Goal: Information Seeking & Learning: Learn about a topic

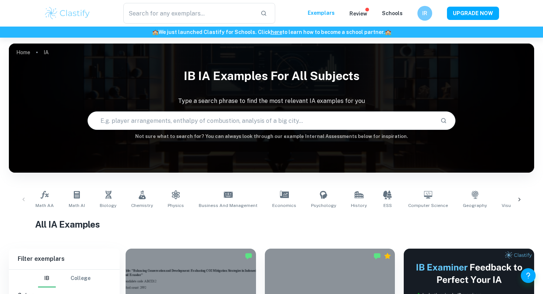
click at [170, 123] on input "text" at bounding box center [261, 120] width 346 height 21
type input "BUSINESS HL"
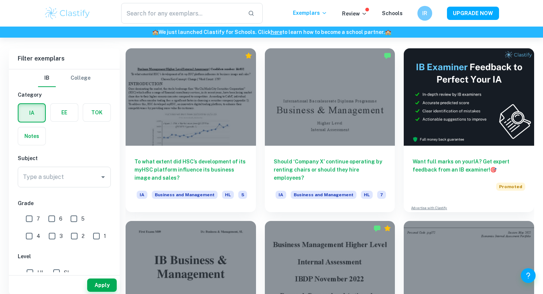
scroll to position [196, 0]
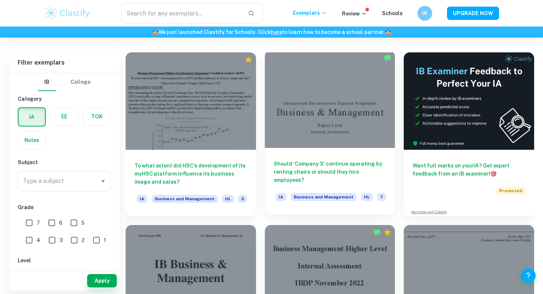
click at [314, 125] on div at bounding box center [330, 99] width 130 height 97
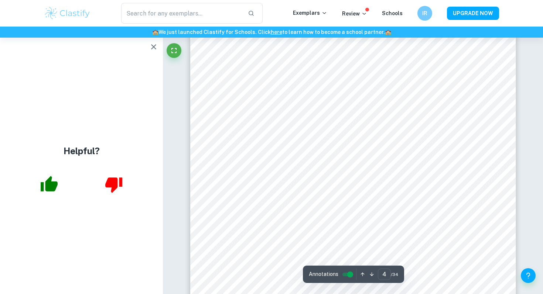
scroll to position [1701, 0]
click at [114, 185] on icon "button" at bounding box center [113, 186] width 17 height 16
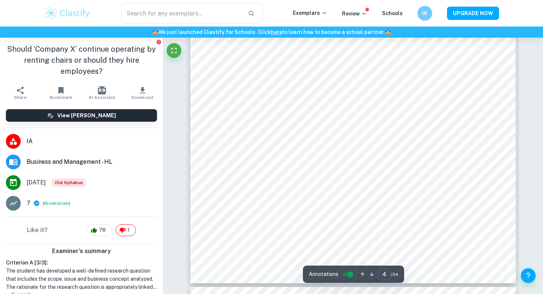
scroll to position [1721, 0]
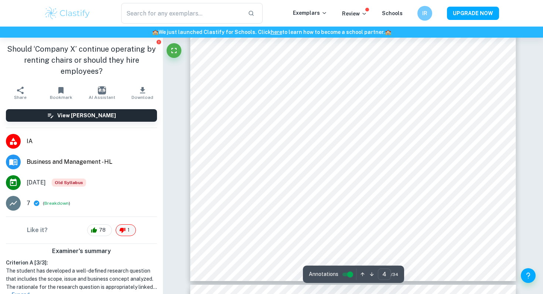
click at [126, 230] on span "1" at bounding box center [128, 230] width 10 height 7
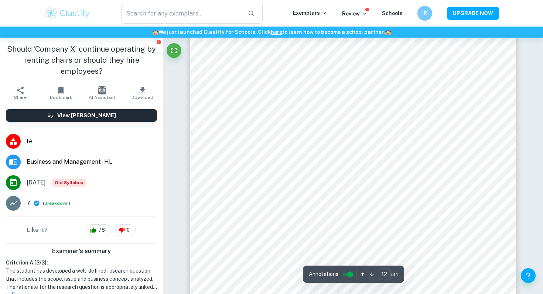
scroll to position [5344, 0]
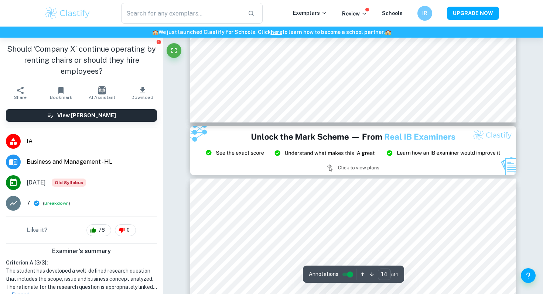
type input "15"
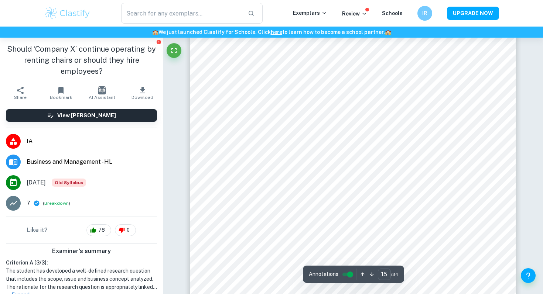
scroll to position [6749, 0]
